Goal: Information Seeking & Learning: Learn about a topic

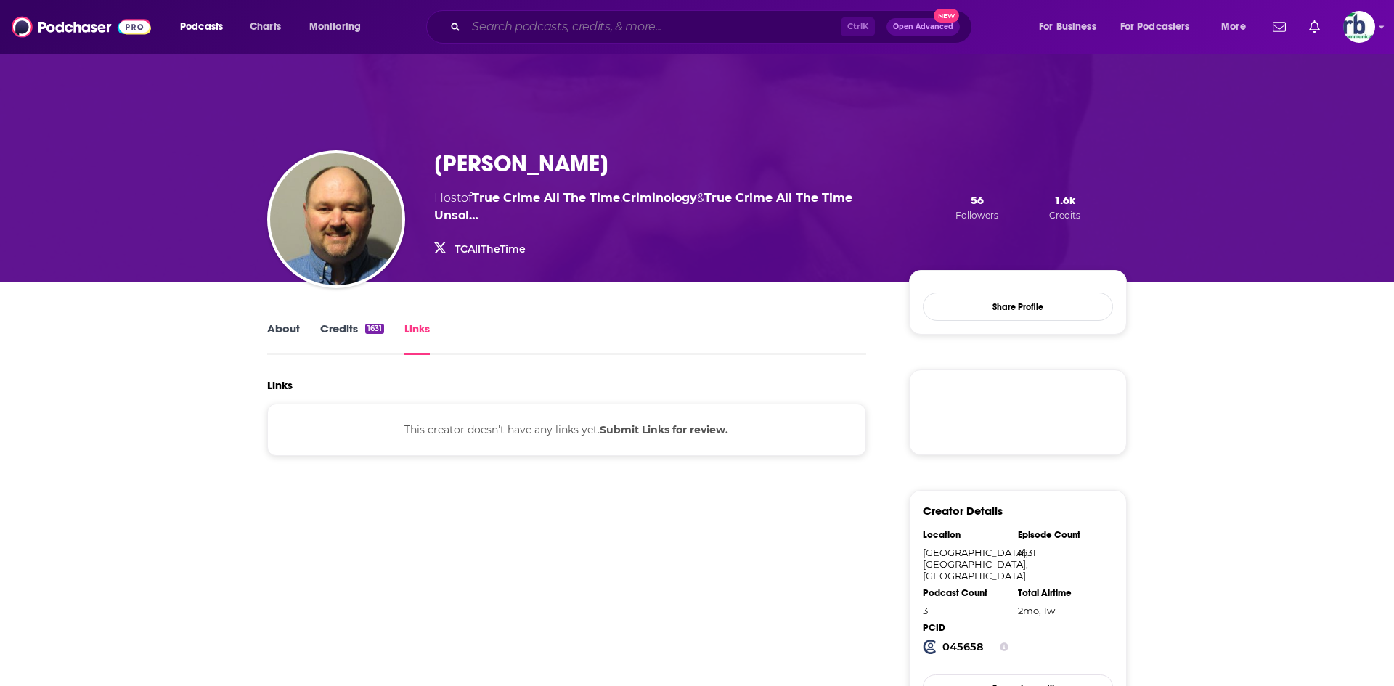
click at [656, 24] on input "Search podcasts, credits, & more..." at bounding box center [653, 26] width 375 height 23
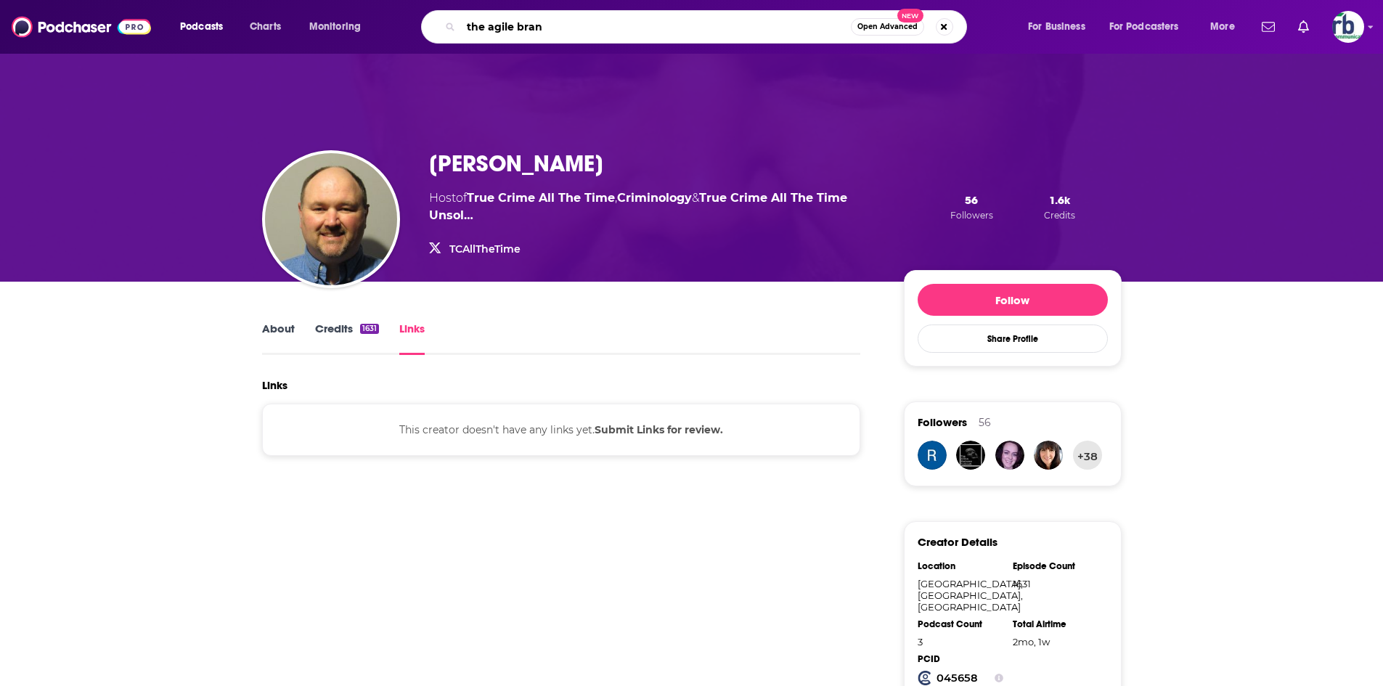
type input "the agile brand"
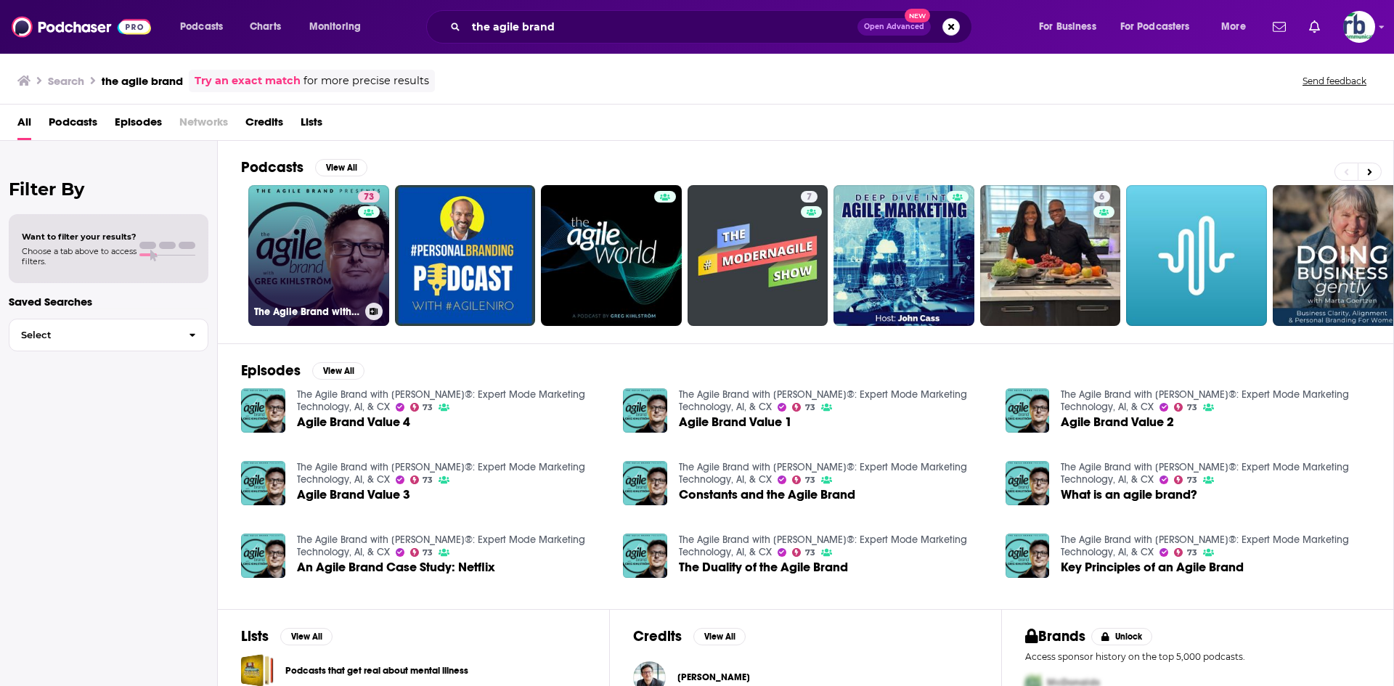
click at [340, 256] on link "73 The Agile Brand with [PERSON_NAME]®: Expert Mode Marketing Technology, AI, &…" at bounding box center [318, 255] width 141 height 141
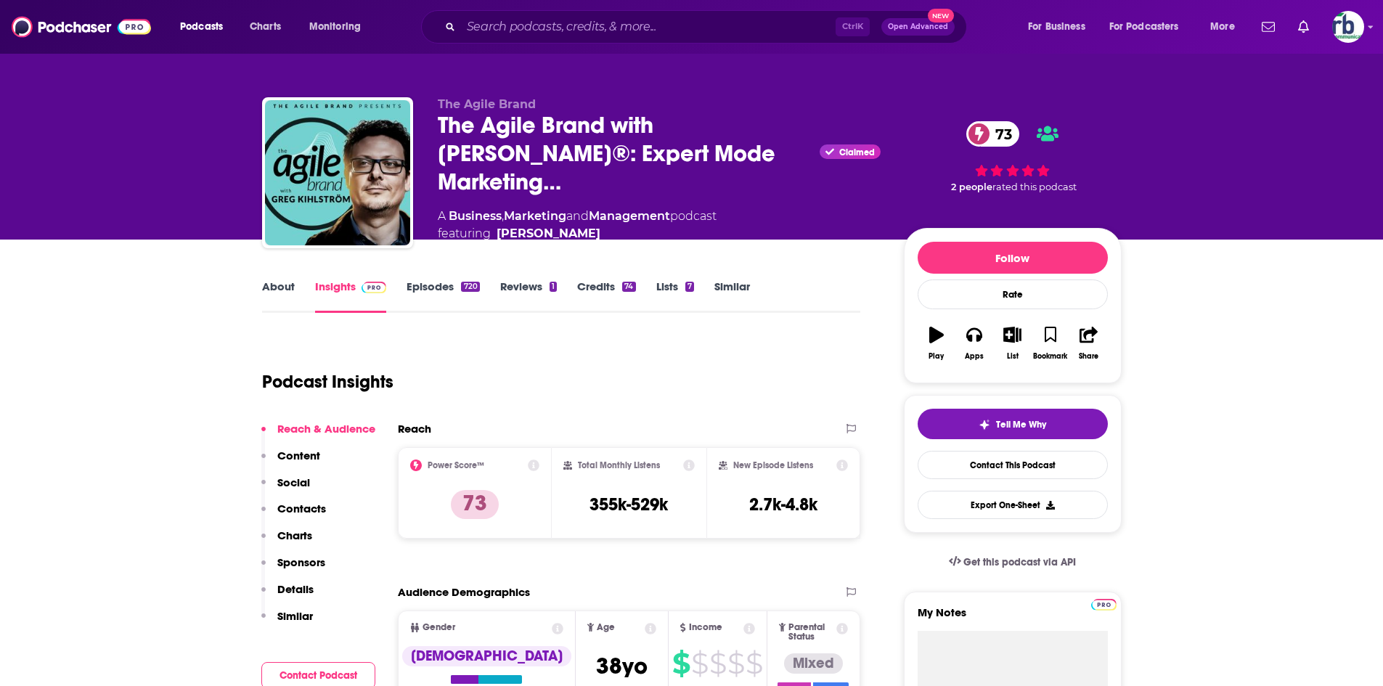
scroll to position [218, 0]
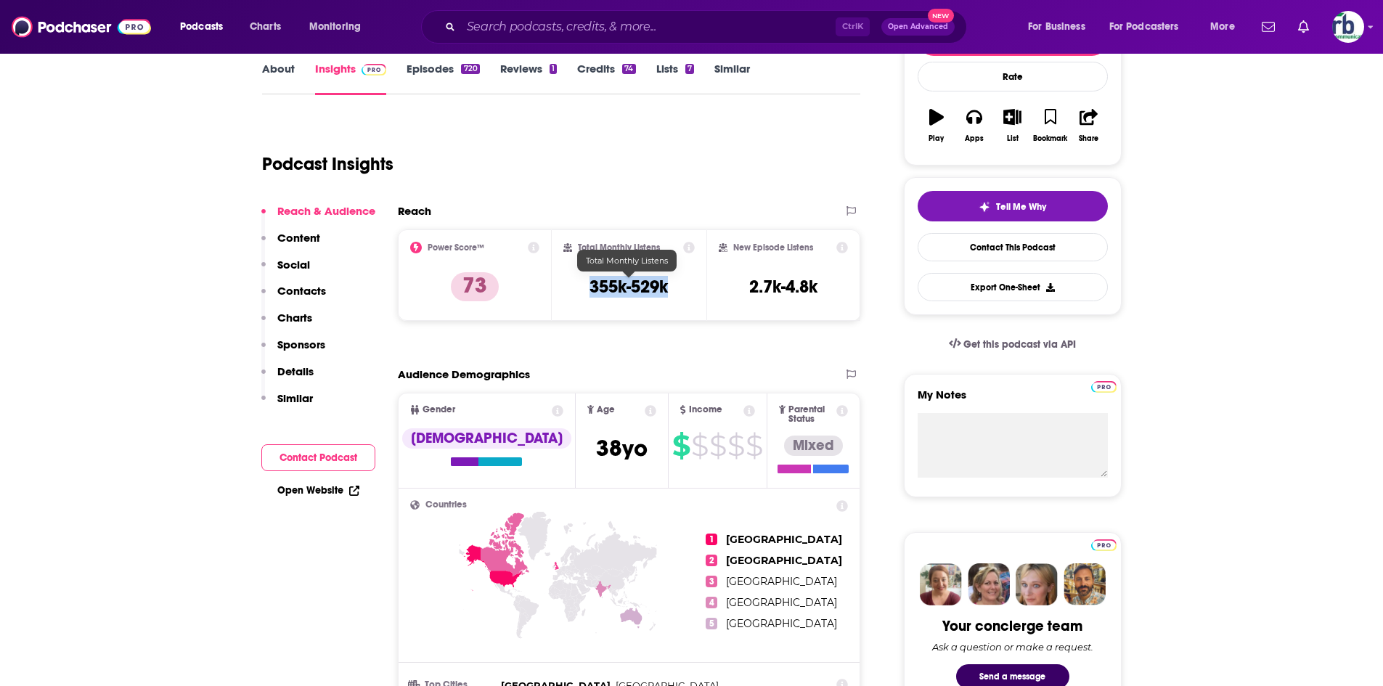
drag, startPoint x: 583, startPoint y: 281, endPoint x: 677, endPoint y: 287, distance: 94.6
click at [677, 287] on div "Total Monthly Listens 355k-529k" at bounding box center [628, 275] width 131 height 67
copy h3 "355k-529k"
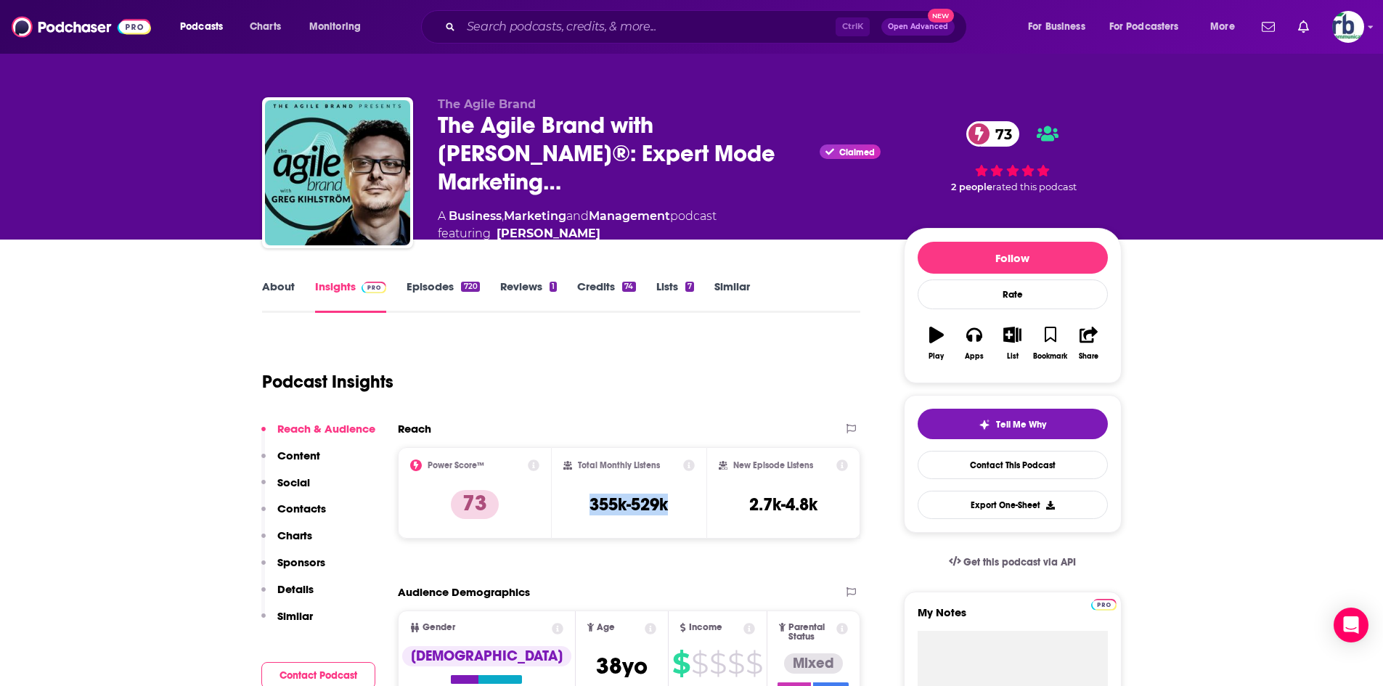
click at [286, 286] on link "About" at bounding box center [278, 296] width 33 height 33
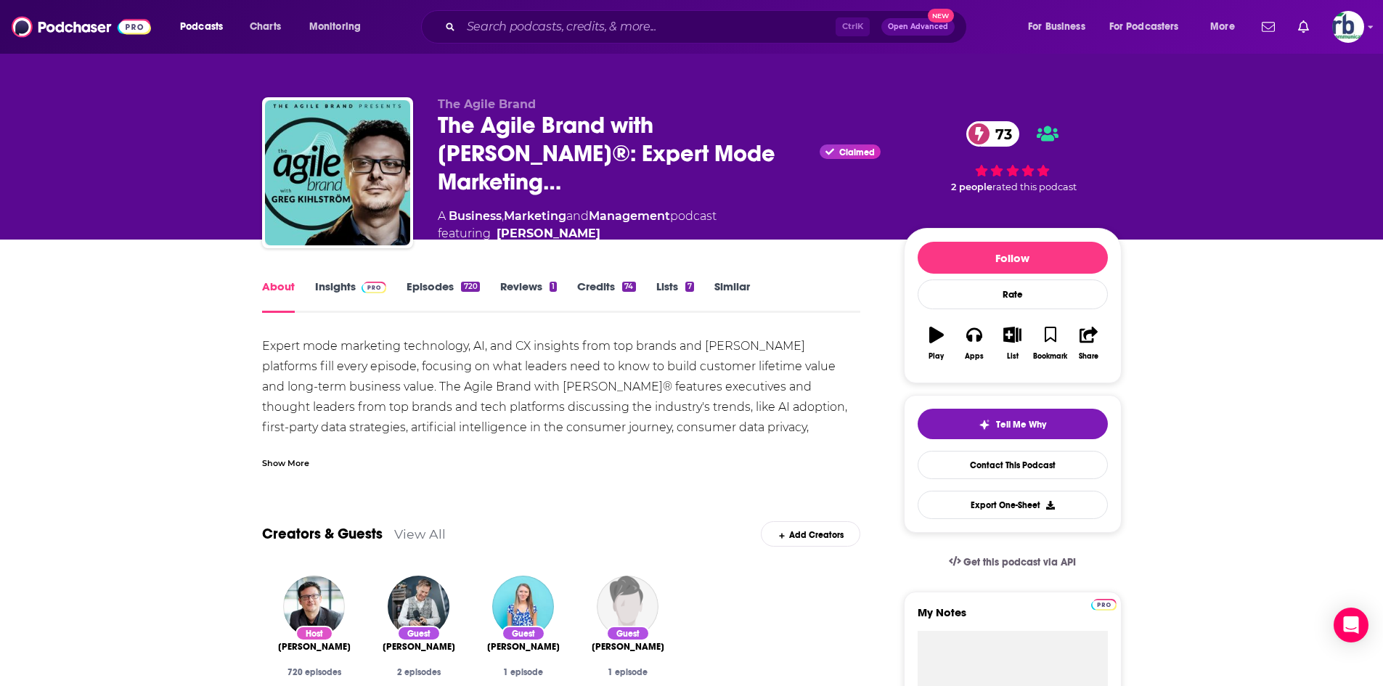
click at [301, 460] on div "Show More" at bounding box center [285, 462] width 47 height 14
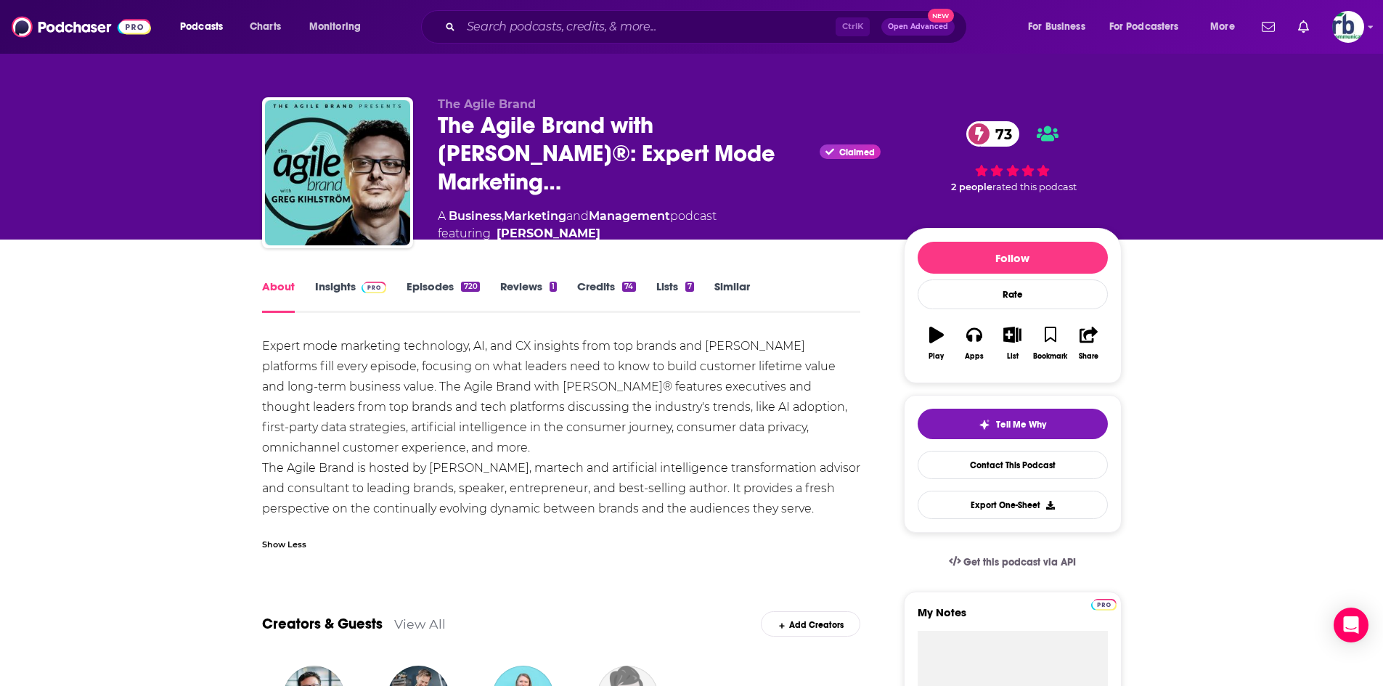
drag, startPoint x: 248, startPoint y: 341, endPoint x: 838, endPoint y: 510, distance: 613.3
copy div "Expert mode marketing technology, AI, and CX insights from top brands and [PERS…"
